Goal: Navigation & Orientation: Find specific page/section

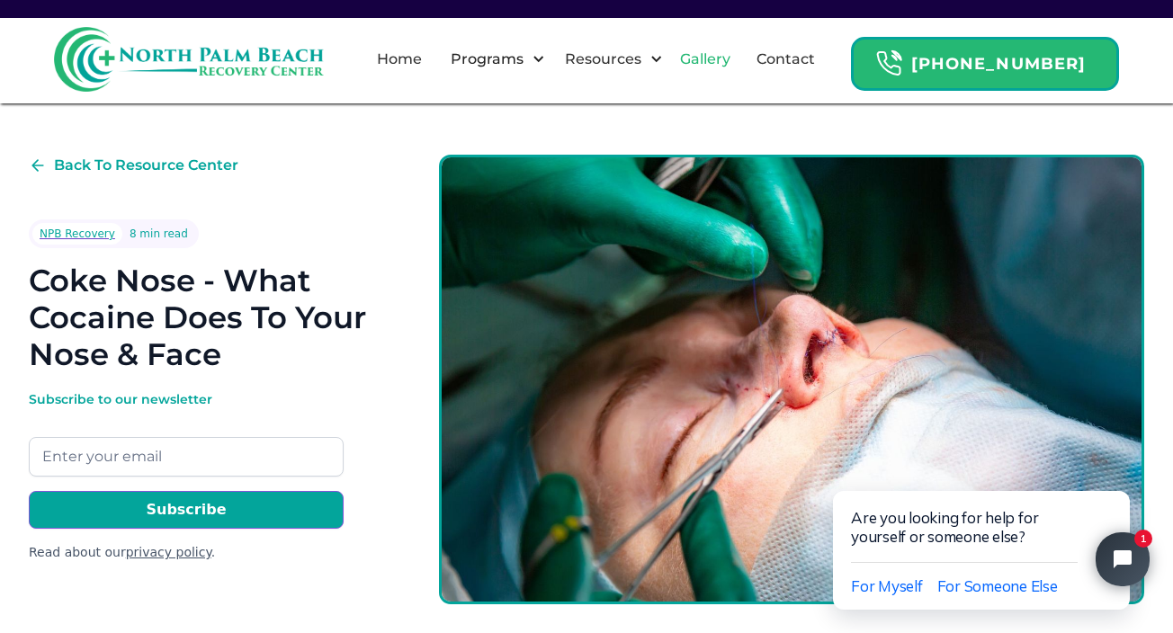
click at [731, 52] on link "Gallery" at bounding box center [705, 60] width 72 height 58
